Goal: Feedback & Contribution: Submit feedback/report problem

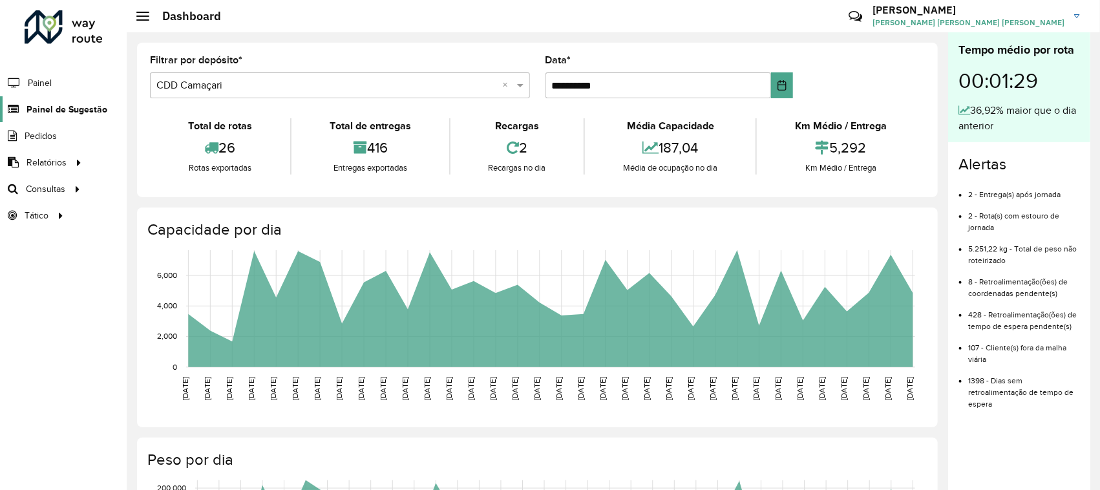
click at [50, 110] on span "Painel de Sugestão" at bounding box center [67, 110] width 81 height 14
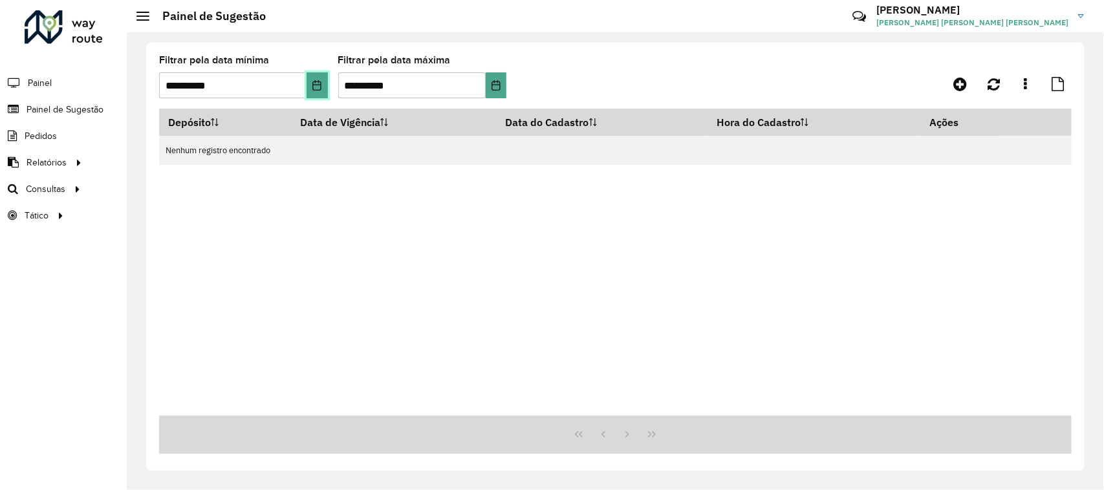
click at [316, 86] on icon "Choose Date" at bounding box center [317, 85] width 10 height 10
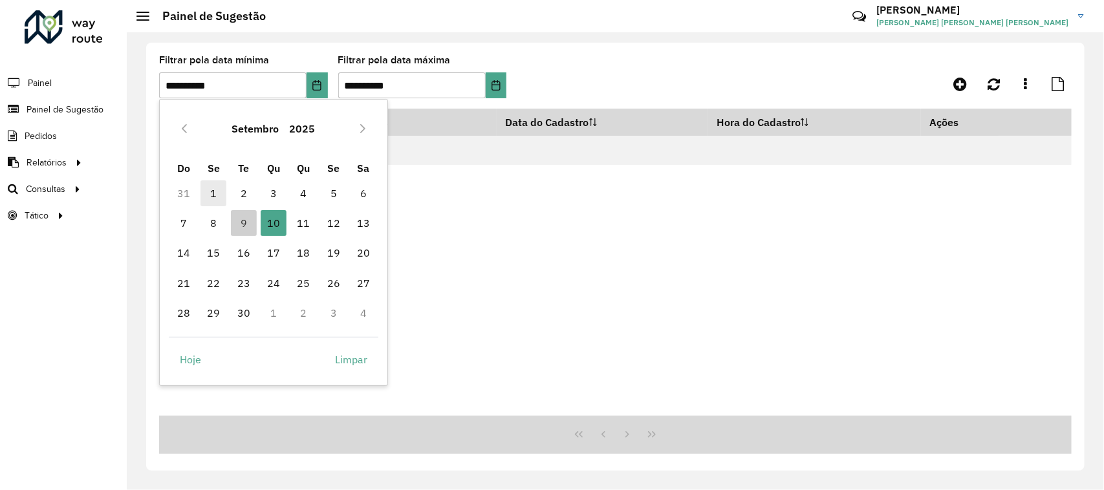
click at [215, 195] on span "1" at bounding box center [213, 193] width 26 height 26
type input "**********"
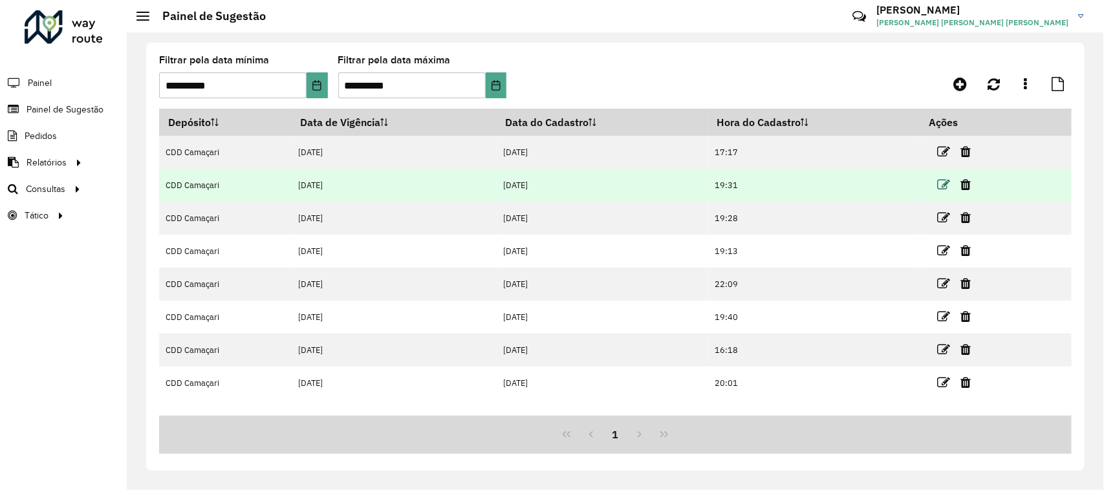
click at [945, 191] on icon at bounding box center [943, 184] width 13 height 13
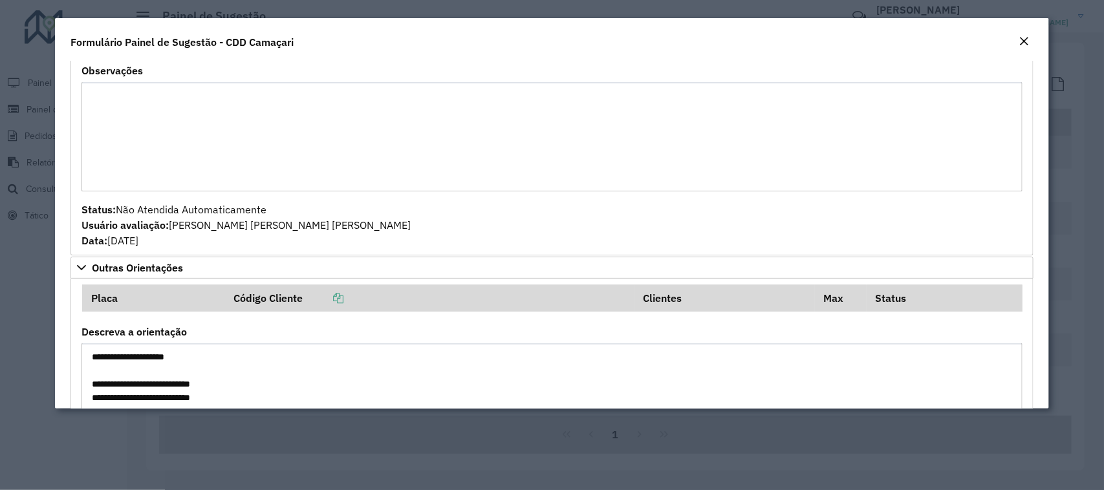
scroll to position [1424, 0]
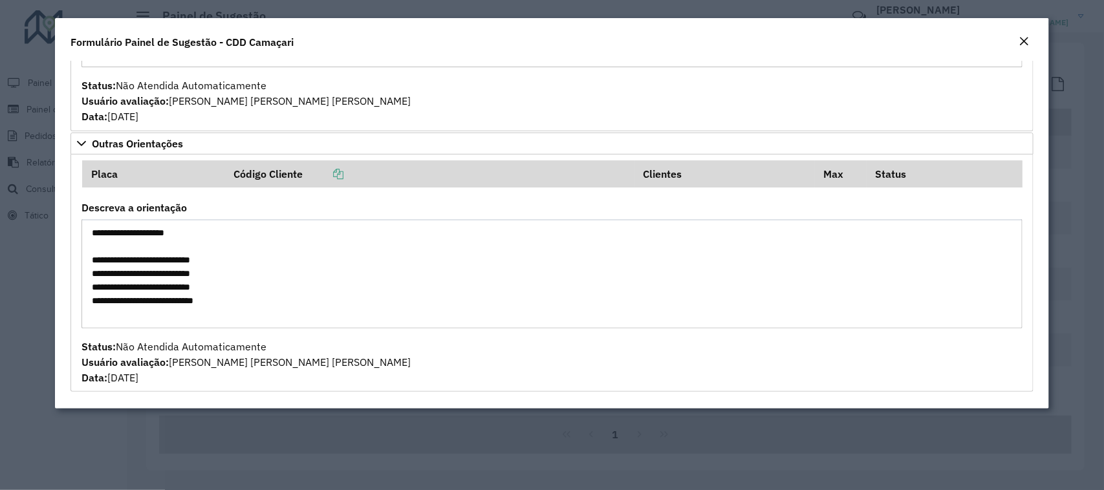
click at [1023, 40] on em "Close" at bounding box center [1024, 41] width 10 height 10
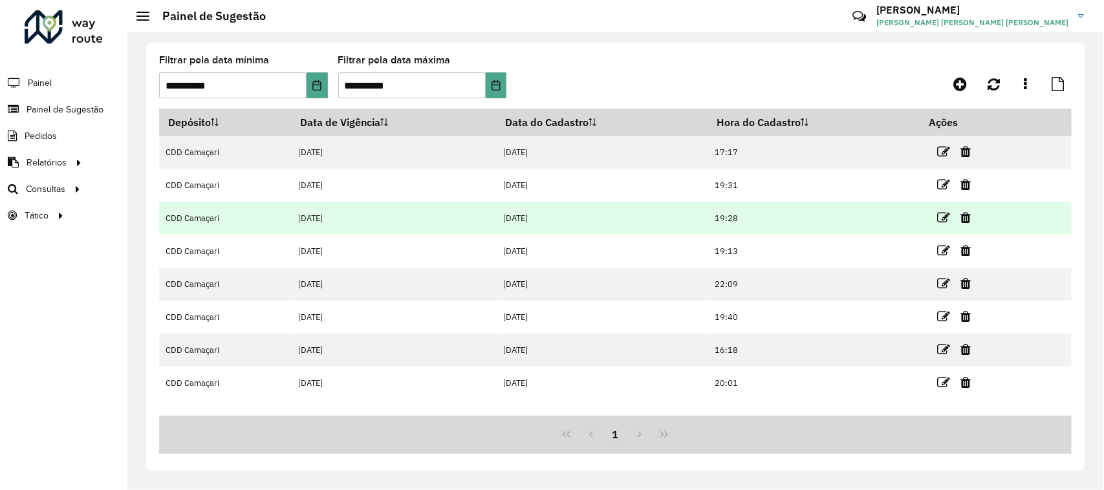
click at [941, 211] on link at bounding box center [943, 217] width 13 height 17
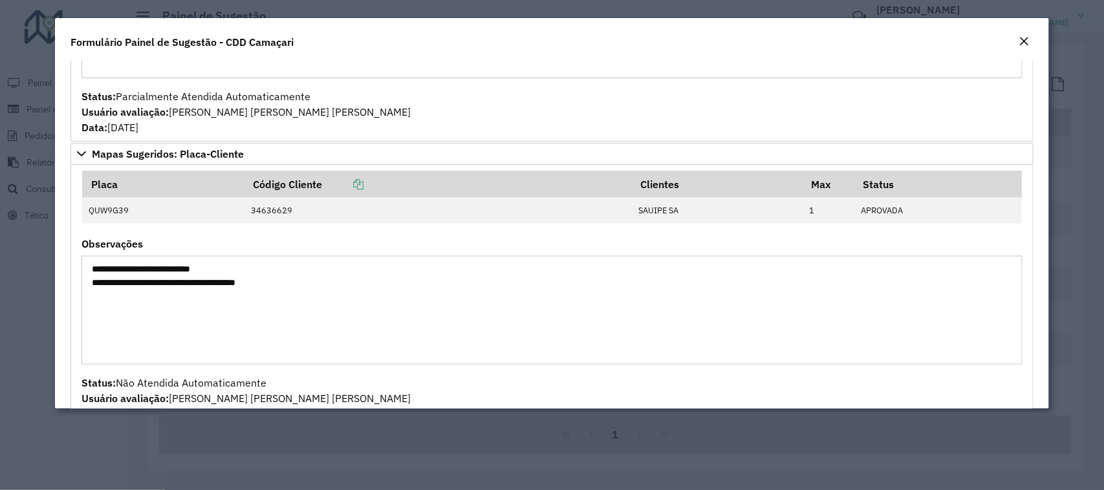
scroll to position [1110, 0]
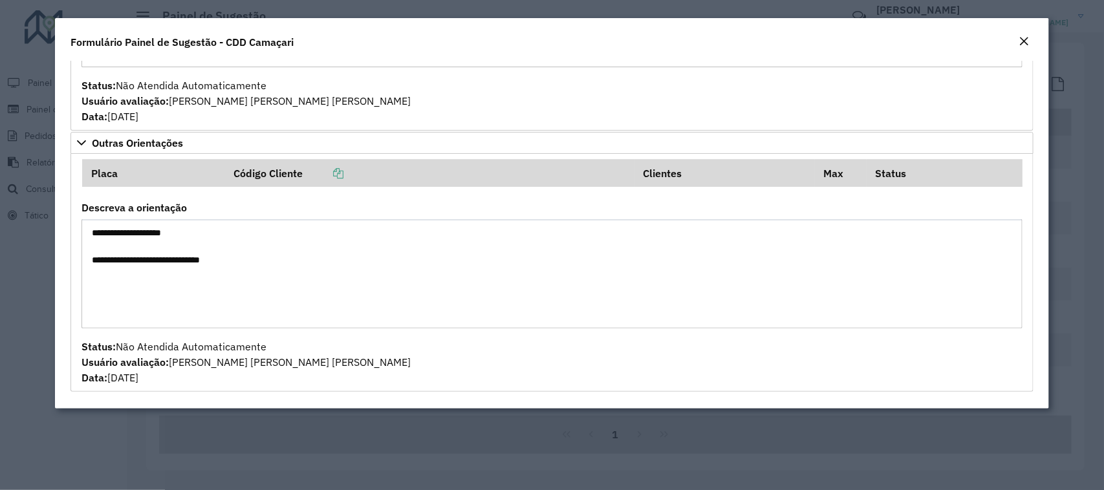
click at [1025, 40] on em "Close" at bounding box center [1024, 41] width 10 height 10
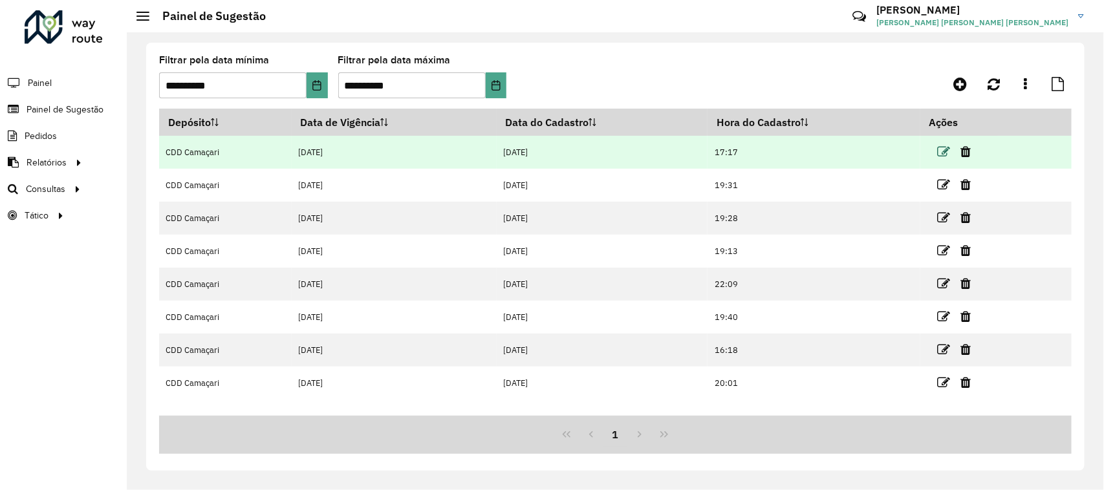
click at [948, 154] on icon at bounding box center [943, 151] width 13 height 13
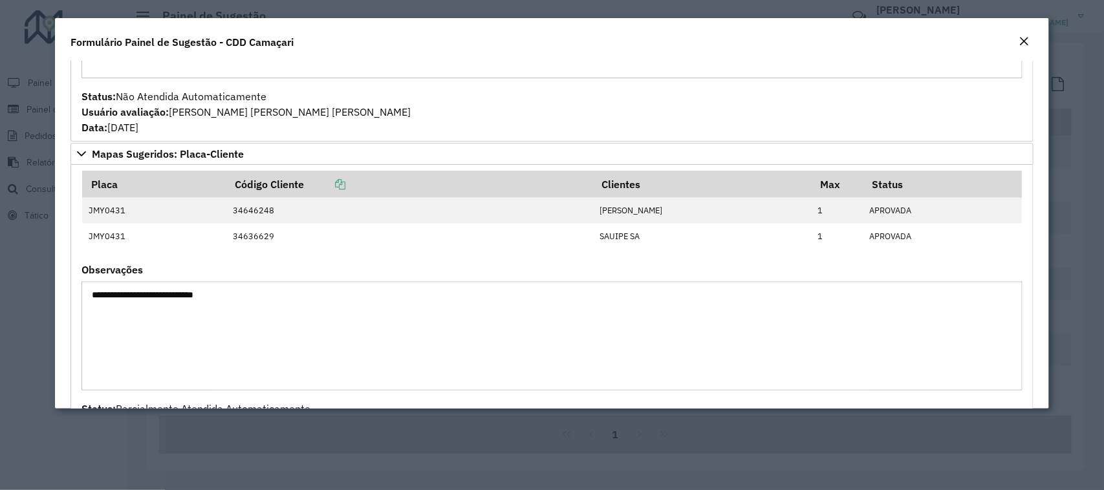
scroll to position [875, 0]
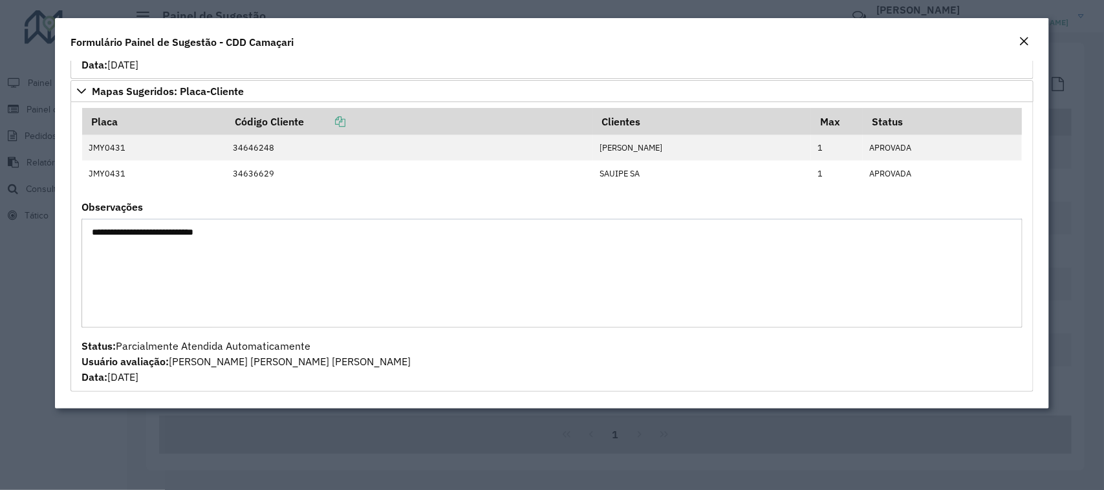
click at [1020, 36] on em "Close" at bounding box center [1024, 41] width 10 height 10
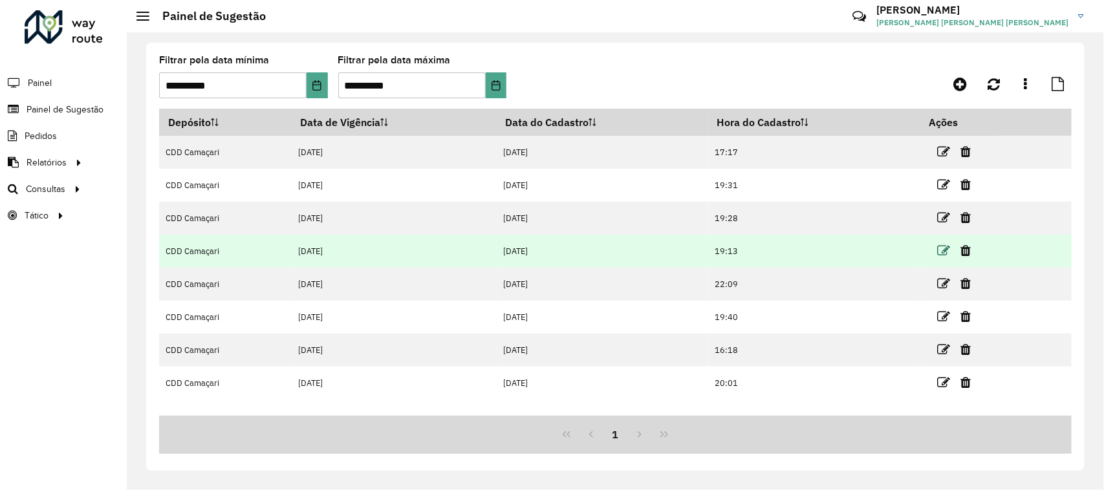
click at [944, 248] on icon at bounding box center [943, 250] width 13 height 13
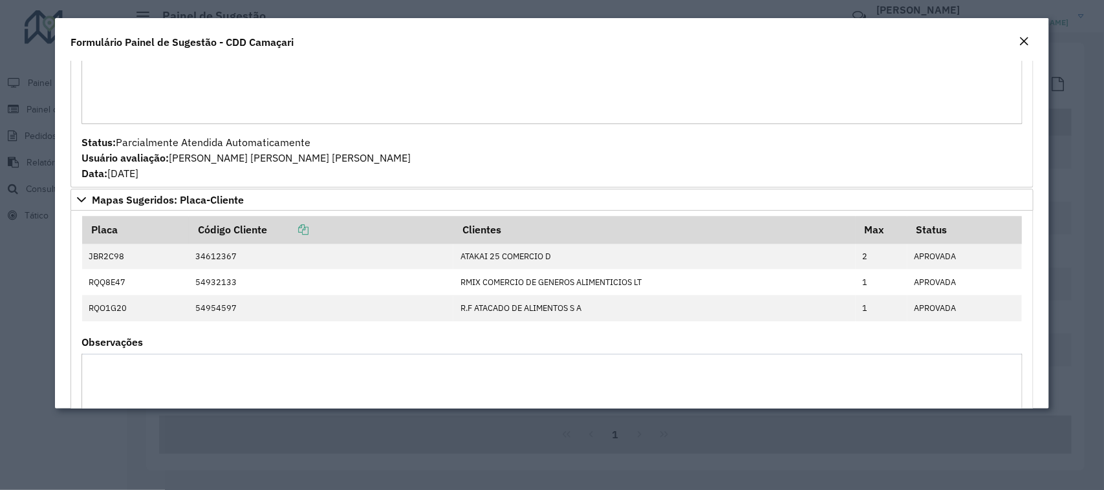
scroll to position [1372, 0]
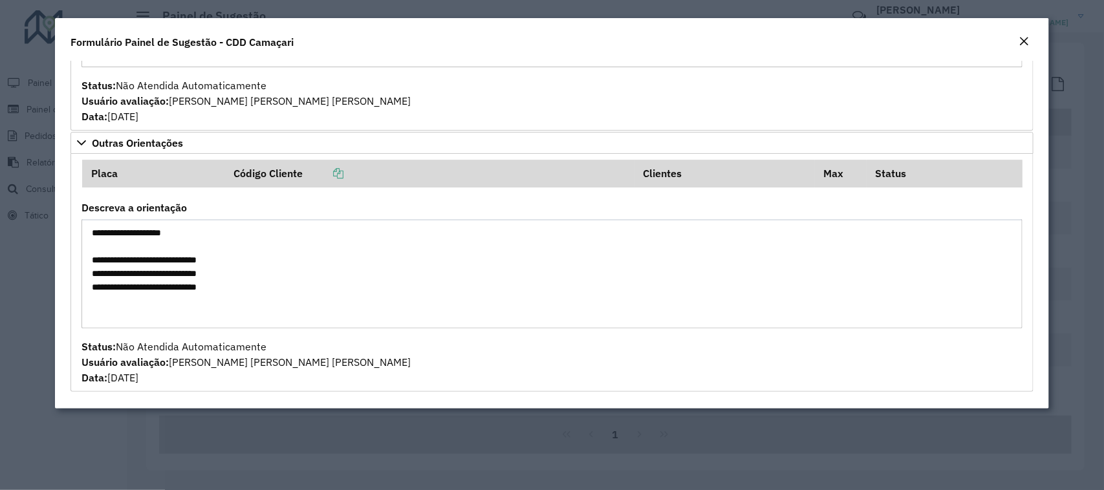
click at [1020, 39] on em "Close" at bounding box center [1024, 41] width 10 height 10
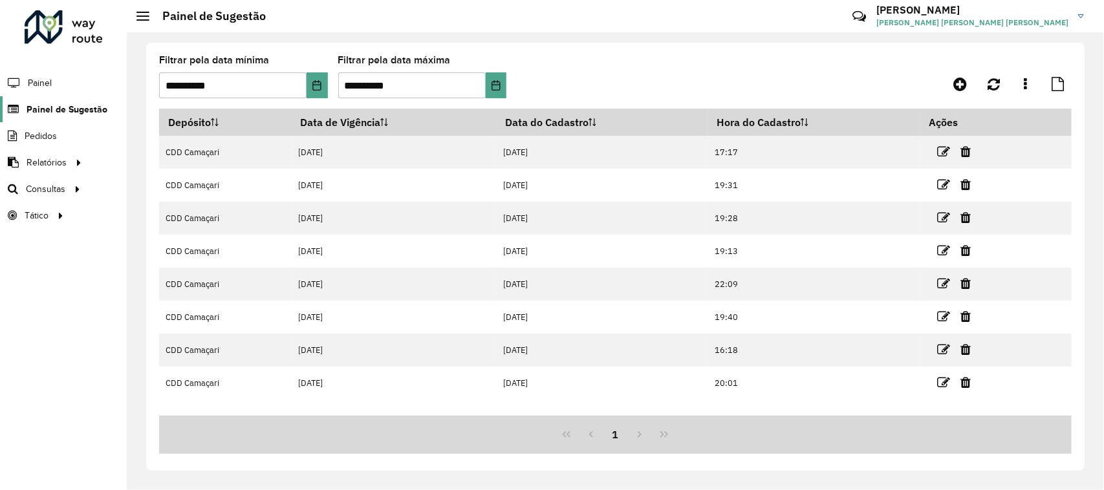
click at [73, 116] on span "Painel de Sugestão" at bounding box center [67, 110] width 81 height 14
click at [47, 81] on span "Painel" at bounding box center [41, 83] width 27 height 14
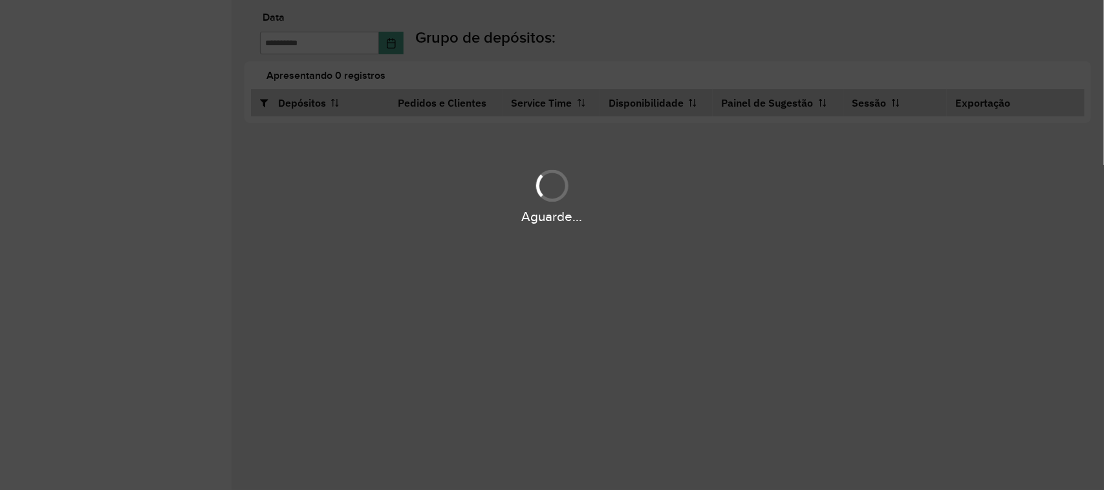
type input "**********"
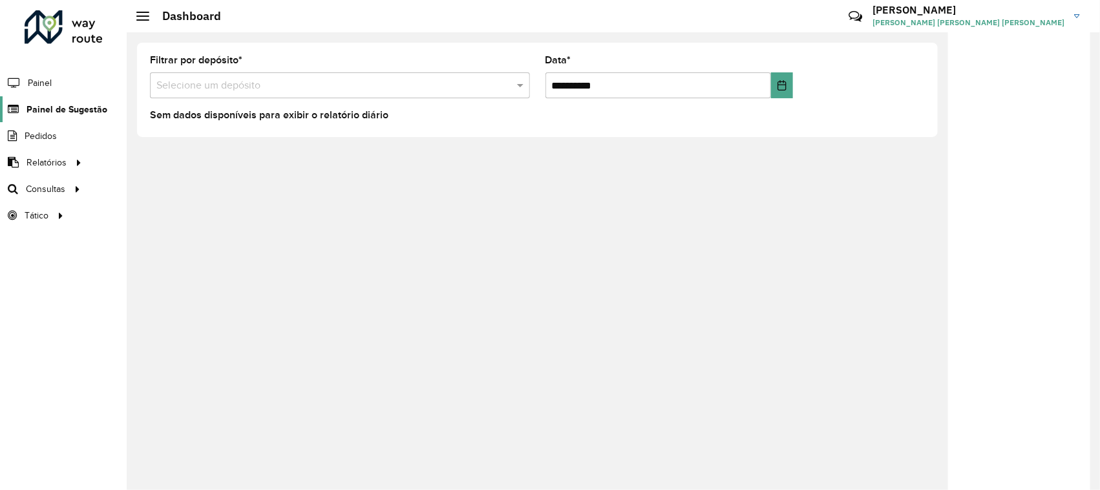
click at [54, 114] on span "Painel de Sugestão" at bounding box center [67, 110] width 81 height 14
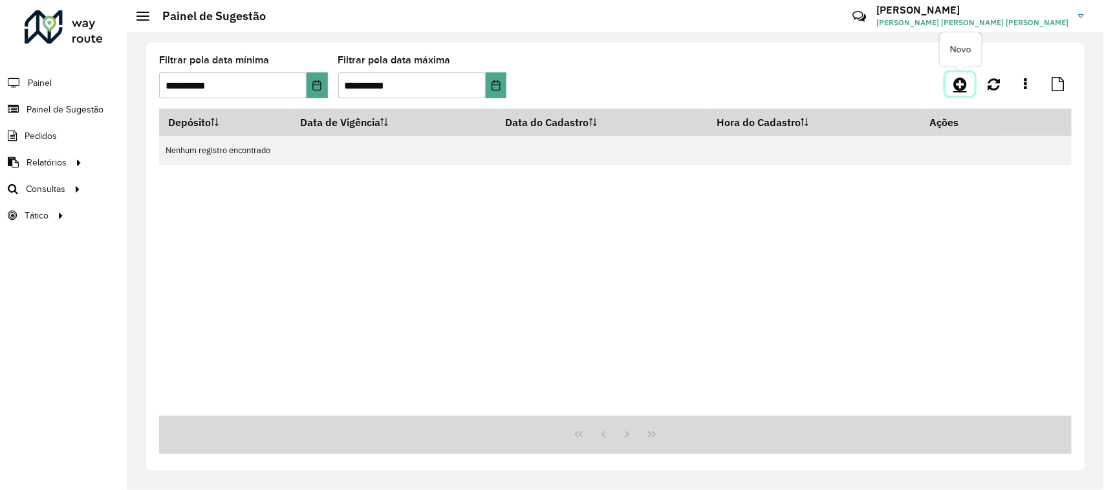
click at [960, 78] on icon at bounding box center [960, 84] width 14 height 16
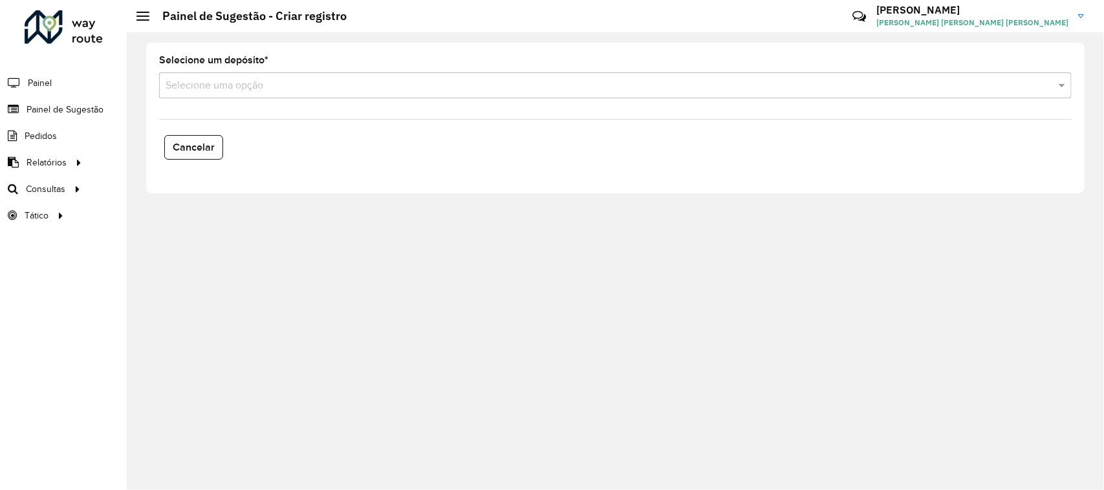
click at [325, 85] on input "text" at bounding box center [603, 86] width 874 height 16
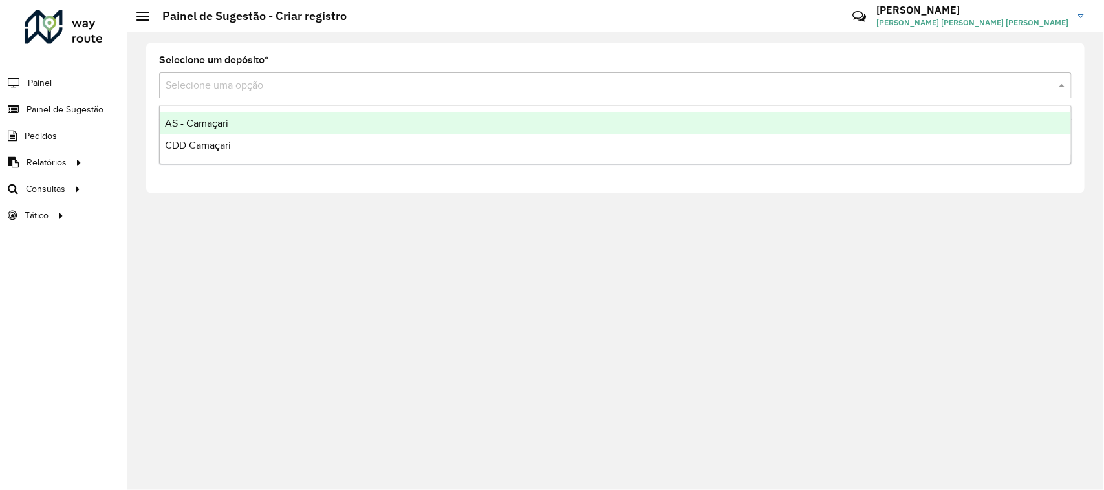
click at [265, 134] on div "CDD Camaçari" at bounding box center [616, 145] width 912 height 22
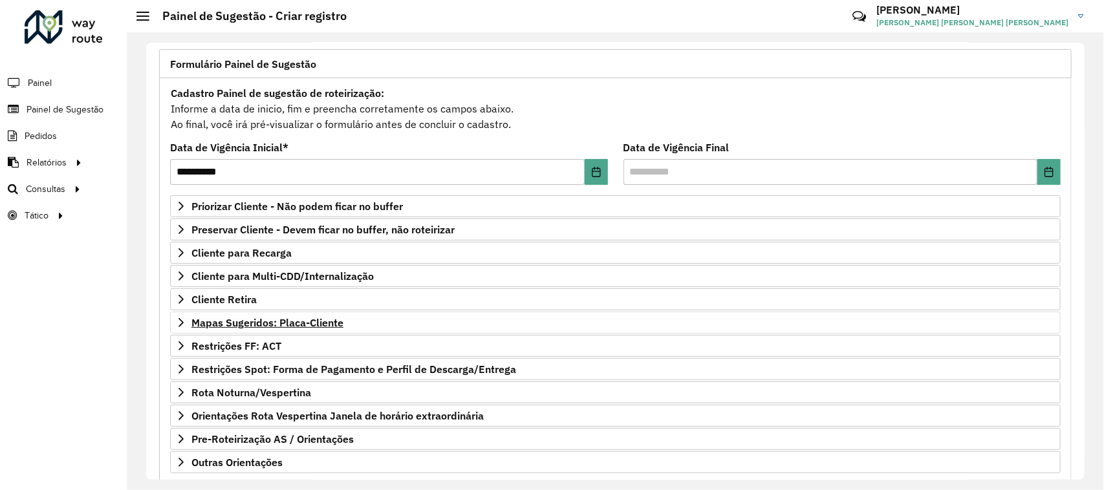
scroll to position [159, 0]
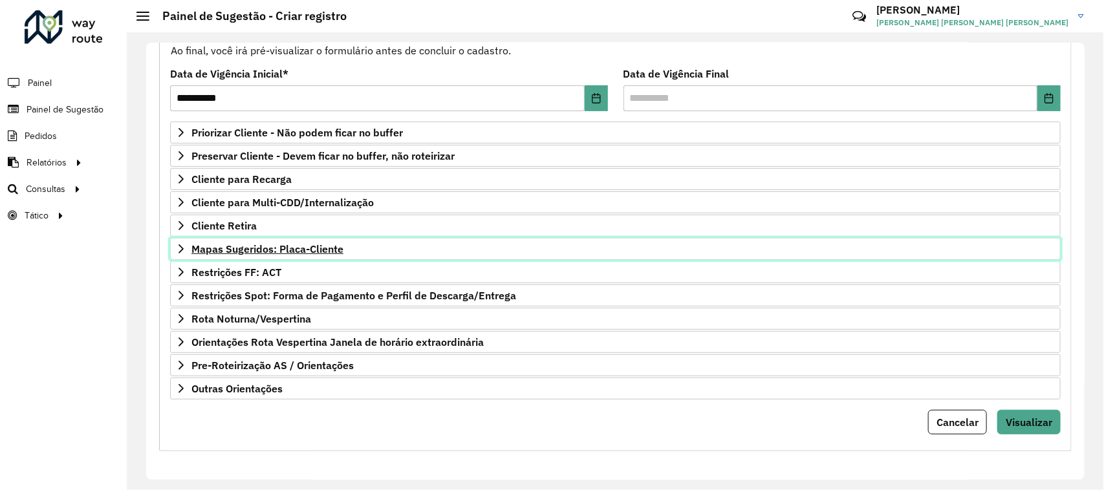
click at [268, 248] on span "Mapas Sugeridos: Placa-Cliente" at bounding box center [267, 249] width 152 height 10
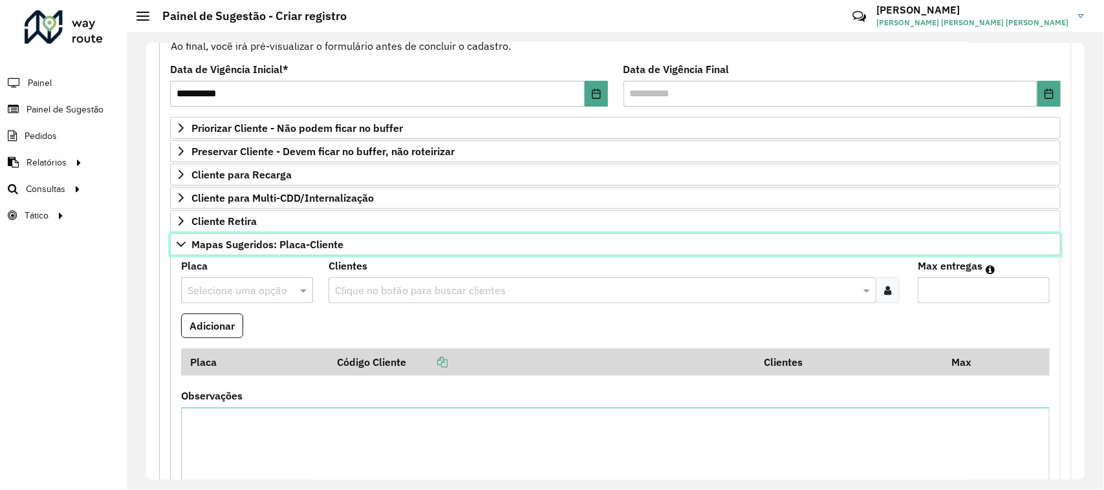
scroll to position [240, 0]
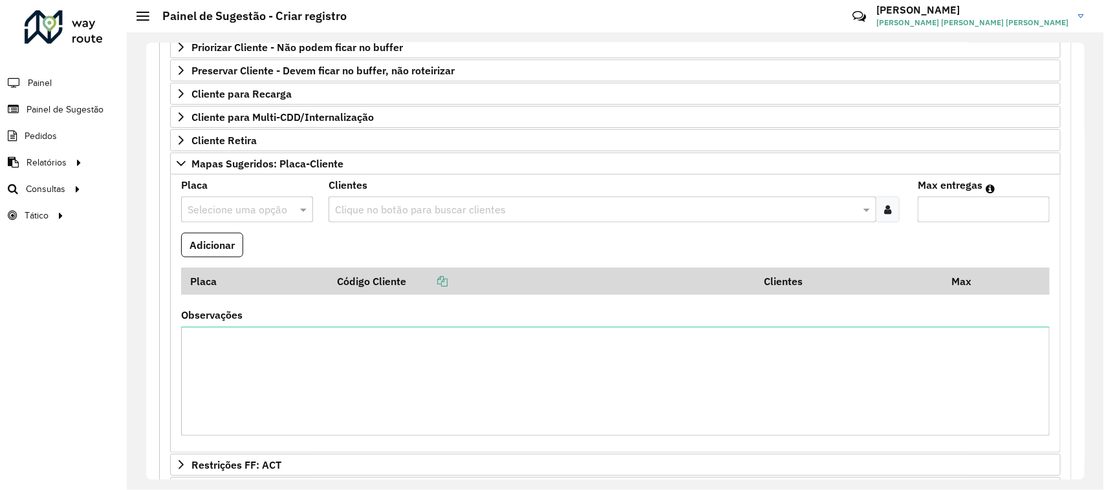
click at [233, 206] on input "text" at bounding box center [234, 210] width 93 height 16
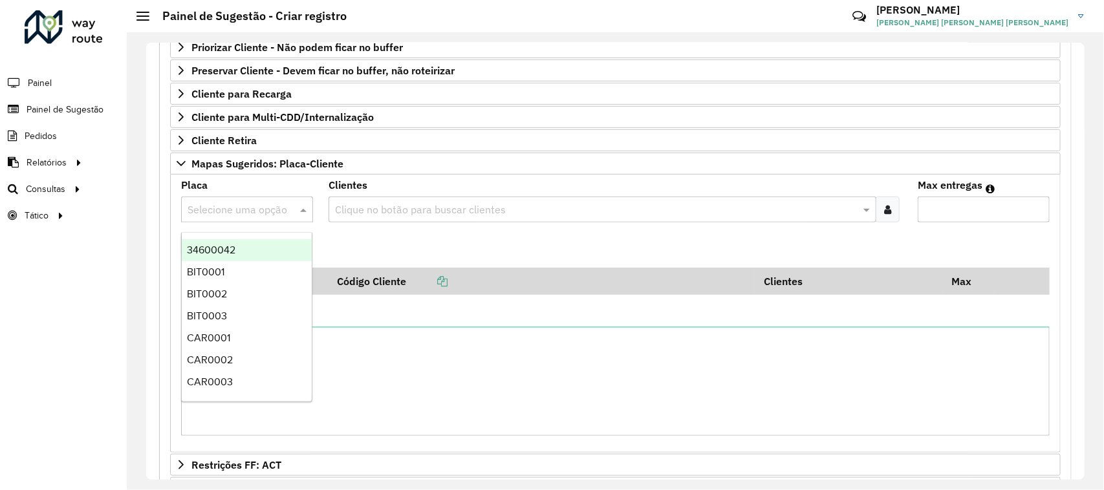
click at [451, 192] on div "Clientes Clique no botão para buscar clientes" at bounding box center [615, 201] width 574 height 42
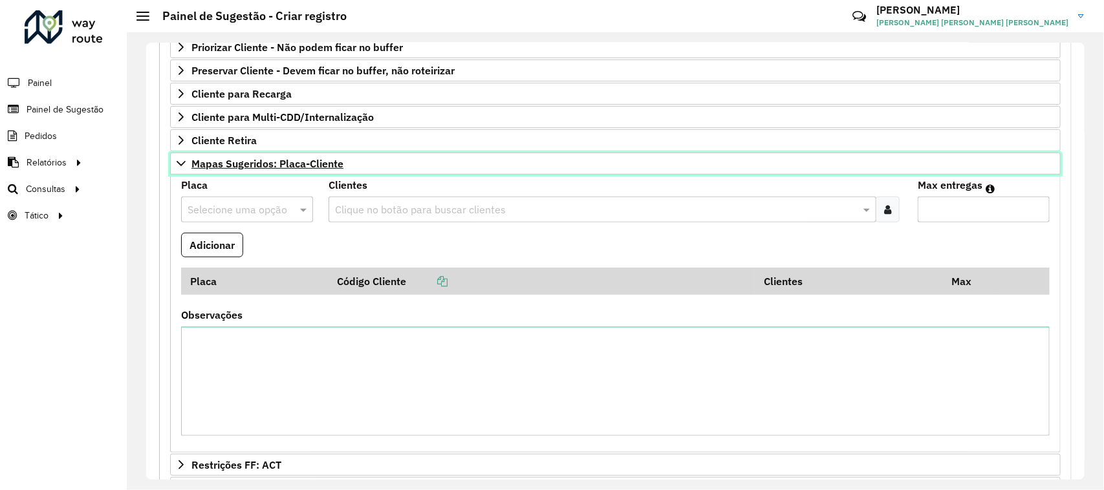
click at [451, 175] on link "Mapas Sugeridos: Placa-Cliente" at bounding box center [615, 164] width 890 height 22
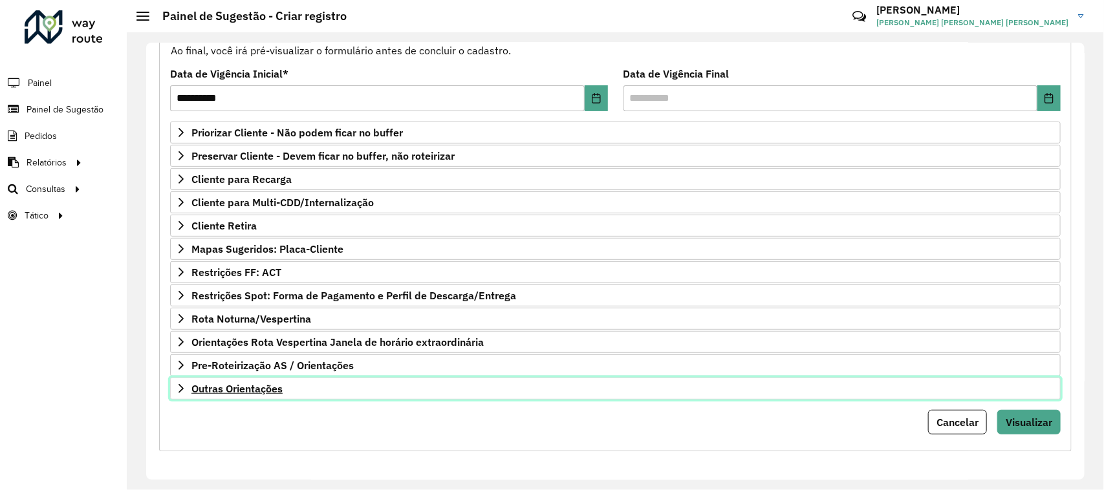
click at [284, 385] on link "Outras Orientações" at bounding box center [615, 389] width 890 height 22
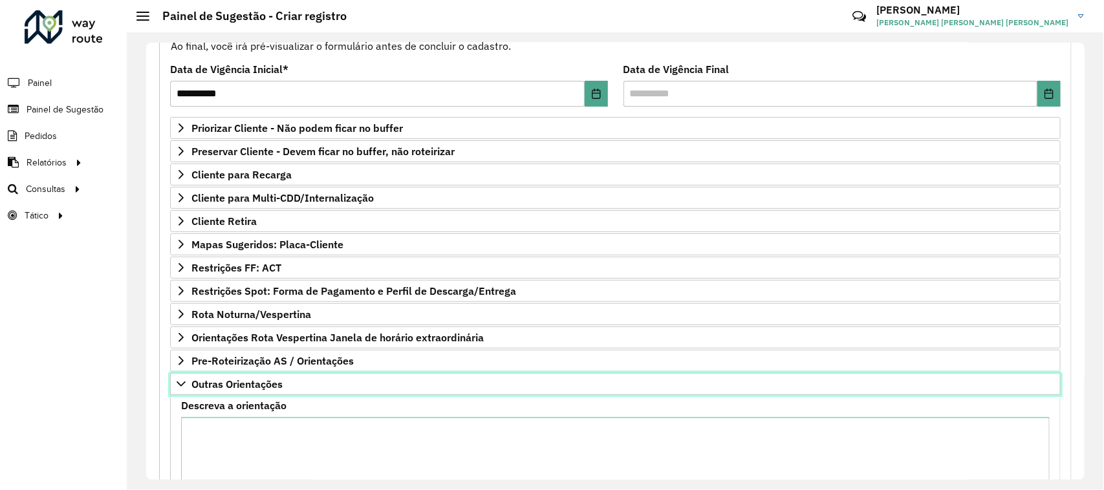
scroll to position [307, 0]
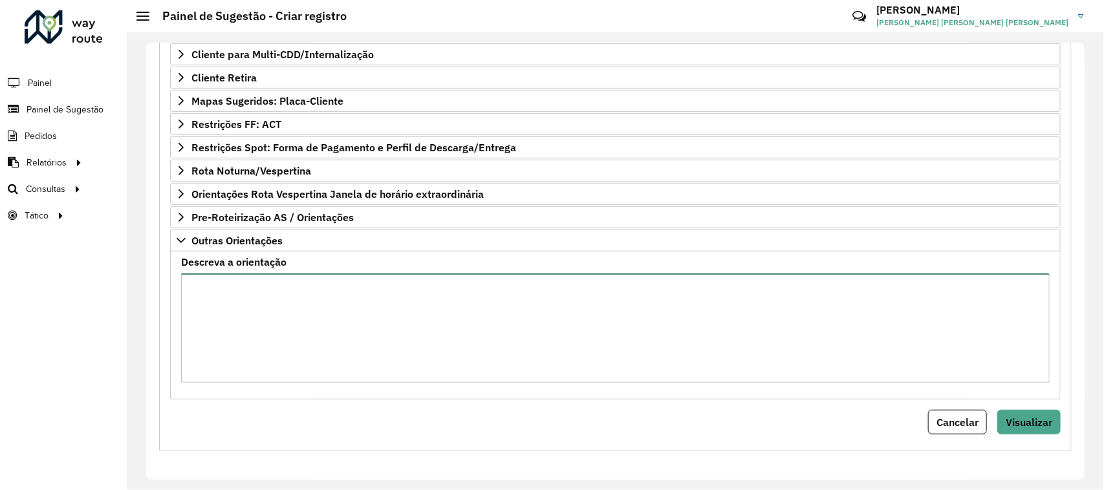
click at [306, 301] on textarea "Descreva a orientação" at bounding box center [615, 327] width 868 height 109
paste textarea "****"
click at [214, 305] on textarea "**********" at bounding box center [615, 327] width 868 height 109
click at [244, 305] on textarea "**********" at bounding box center [615, 327] width 868 height 109
paste textarea "**********"
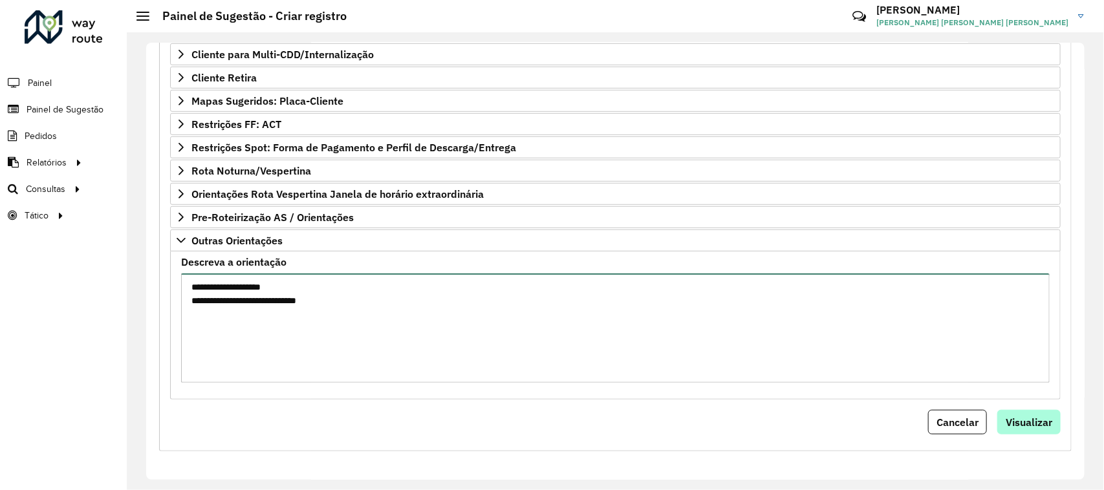
type textarea "**********"
click at [1028, 423] on span "Visualizar" at bounding box center [1028, 422] width 47 height 13
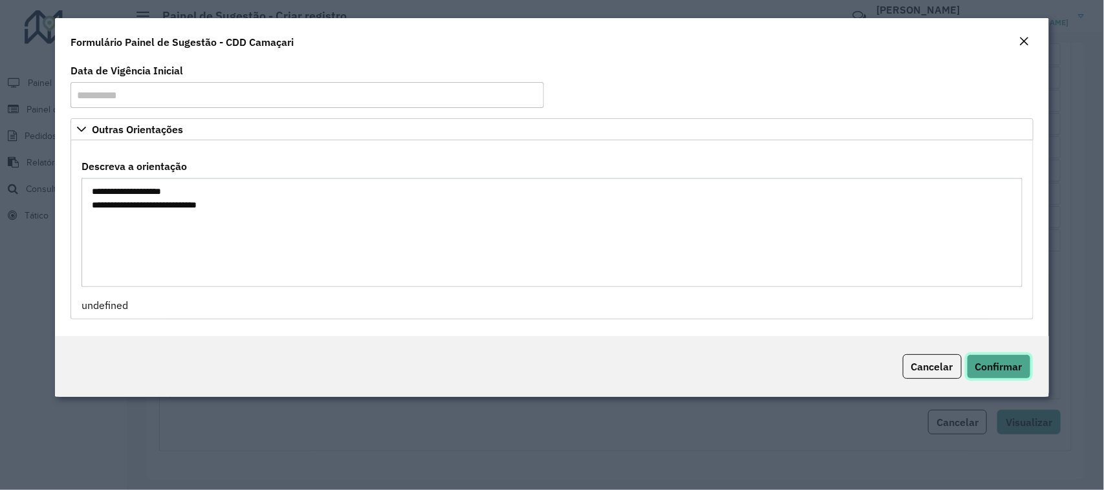
click at [1003, 366] on span "Confirmar" at bounding box center [998, 366] width 47 height 13
